Goal: Transaction & Acquisition: Purchase product/service

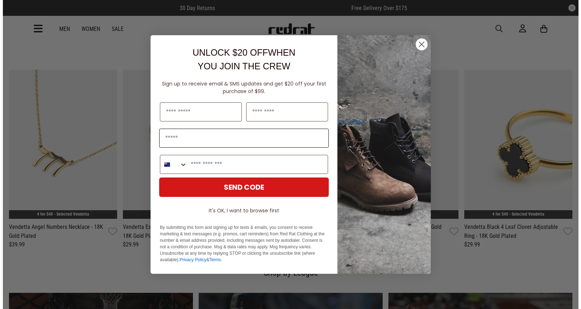
scroll to position [998, 0]
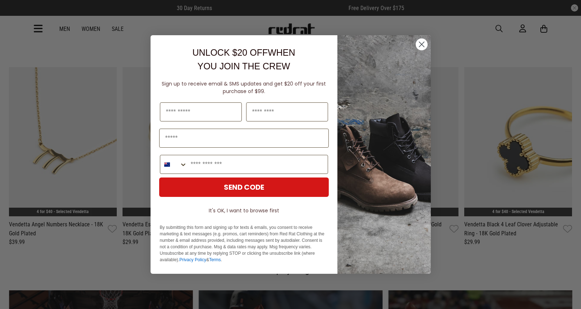
click at [419, 45] on circle "Close dialog" at bounding box center [422, 44] width 12 height 12
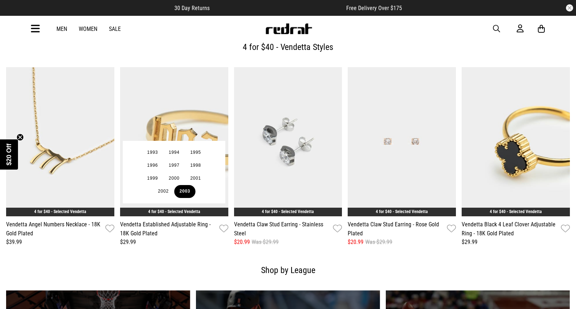
scroll to position [1000, 0]
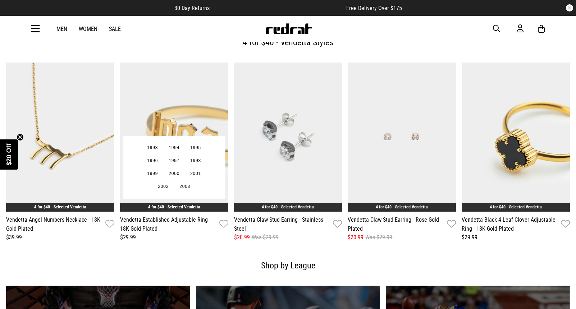
click at [147, 220] on link "Vendetta Established Adjustable Ring - 18K Gold Plated" at bounding box center [168, 224] width 96 height 18
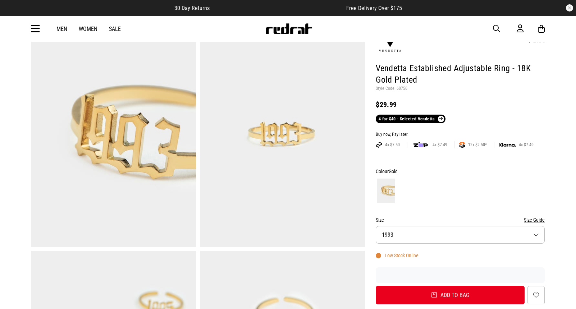
click at [436, 233] on button "Size 1993" at bounding box center [460, 235] width 169 height 18
